Goal: Task Accomplishment & Management: Manage account settings

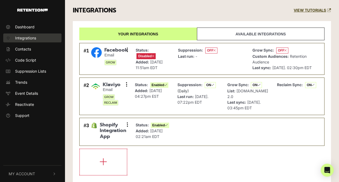
click at [33, 36] on span "Integrations" at bounding box center [25, 38] width 21 height 6
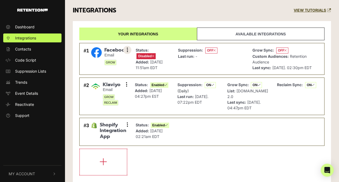
click at [127, 50] on icon at bounding box center [127, 49] width 1 height 5
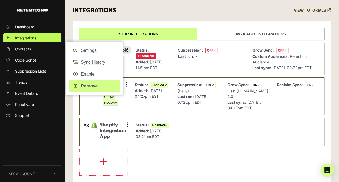
click at [92, 84] on link "Remove" at bounding box center [94, 86] width 51 height 12
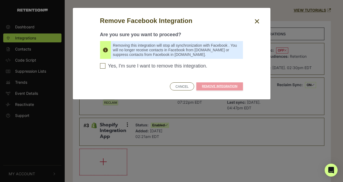
click at [104, 67] on input "Yes, I'm sure I want to remove this integration. Please confirm to continue" at bounding box center [102, 65] width 5 height 5
checkbox input "true"
click at [231, 85] on link "REMOVE INTEGRATION" at bounding box center [219, 86] width 47 height 8
